Goal: Transaction & Acquisition: Purchase product/service

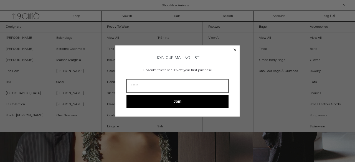
click at [235, 48] on circle "Close dialog" at bounding box center [234, 49] width 5 height 5
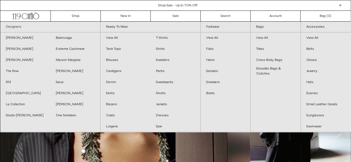
click at [16, 27] on link "Designers" at bounding box center [50, 27] width 100 height 11
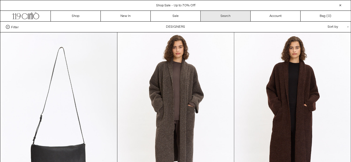
click at [228, 19] on link "Search" at bounding box center [226, 16] width 50 height 11
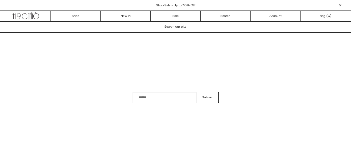
click at [169, 97] on input "Search" at bounding box center [165, 97] width 64 height 11
type input "*********"
click at [196, 92] on button "Submit" at bounding box center [207, 97] width 22 height 11
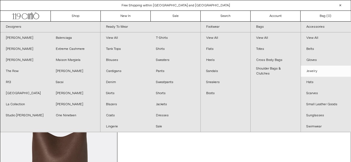
click at [315, 74] on link "Jewelry" at bounding box center [326, 71] width 50 height 11
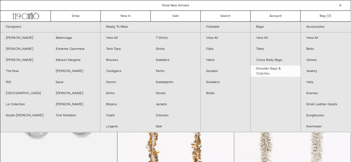
click at [280, 76] on link "Shoulder Bags & Clutches" at bounding box center [276, 71] width 50 height 11
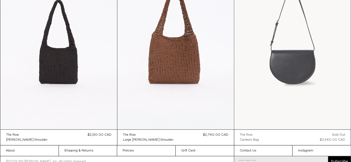
scroll to position [82, 0]
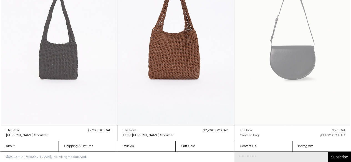
click at [59, 63] on at bounding box center [59, 37] width 117 height 175
